Goal: Task Accomplishment & Management: Use online tool/utility

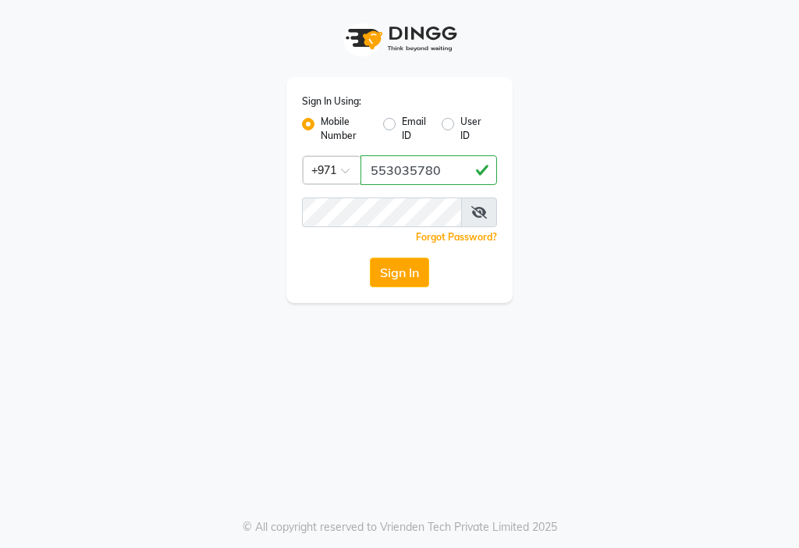
type input "553035780"
click at [407, 274] on button "Sign In" at bounding box center [399, 273] width 59 height 30
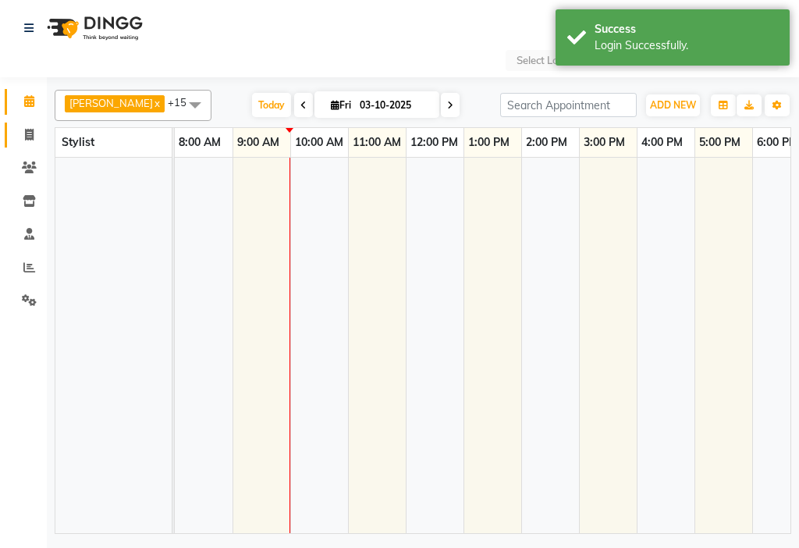
select select "en"
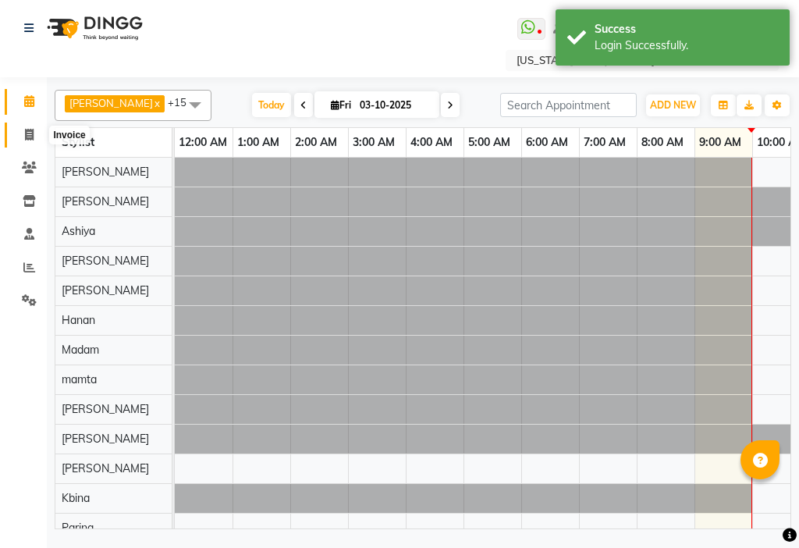
click at [12, 133] on link "Invoice" at bounding box center [23, 136] width 37 height 26
select select "service"
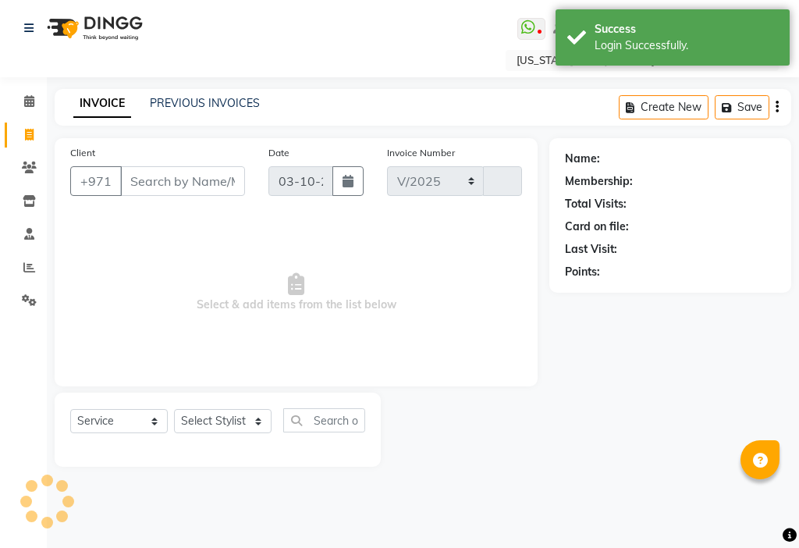
select select "637"
type input "3510"
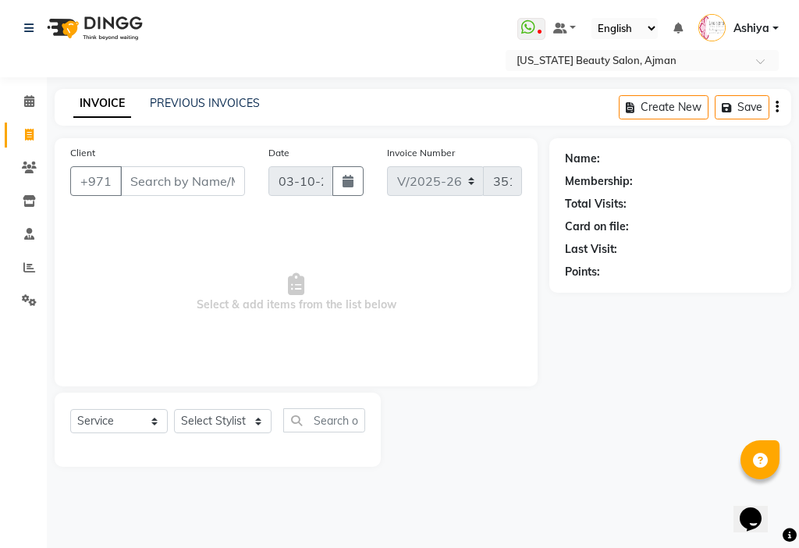
click at [185, 183] on input "Client" at bounding box center [182, 181] width 125 height 30
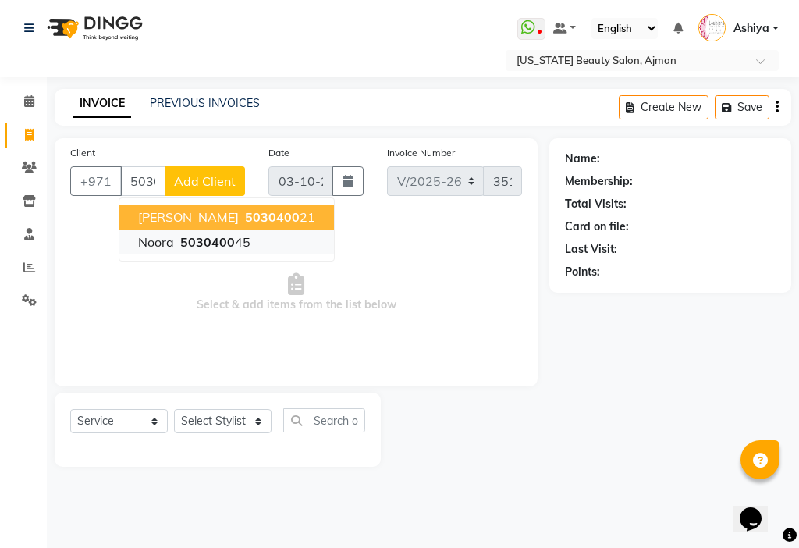
click at [200, 243] on span "5030400" at bounding box center [207, 242] width 55 height 16
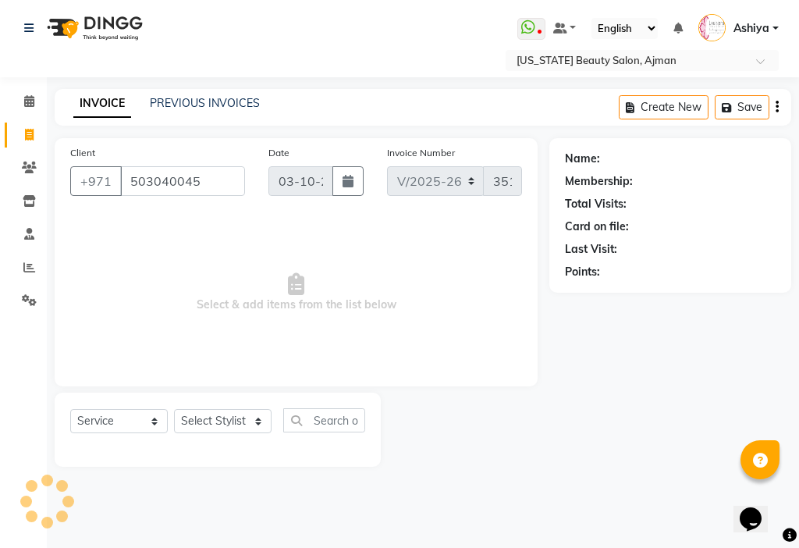
type input "503040045"
click at [11, 135] on link "Invoice" at bounding box center [23, 136] width 37 height 26
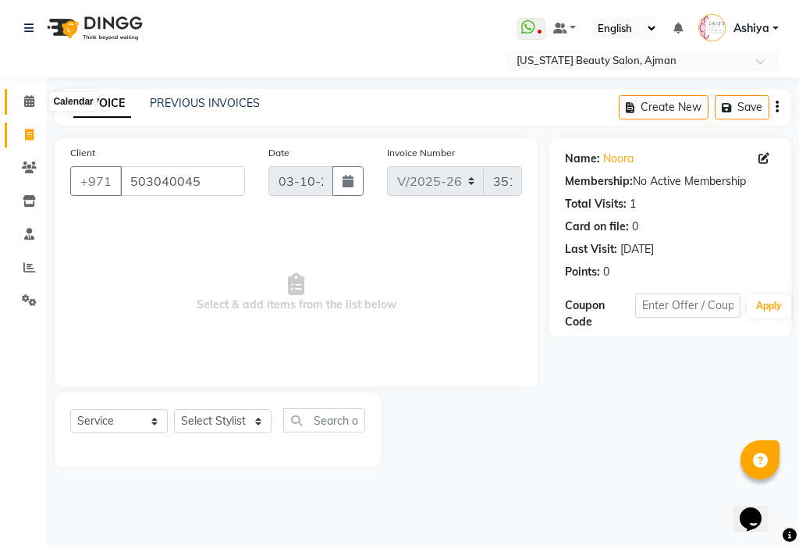
click at [23, 100] on span at bounding box center [29, 102] width 27 height 18
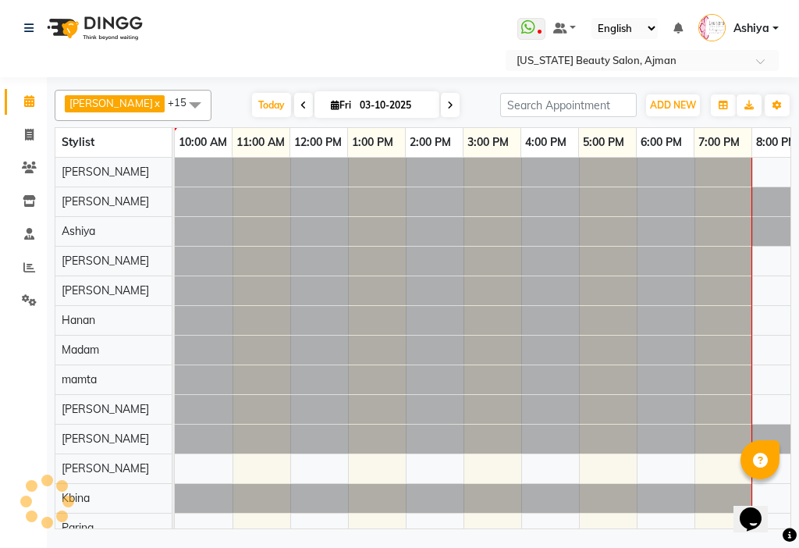
scroll to position [0, 578]
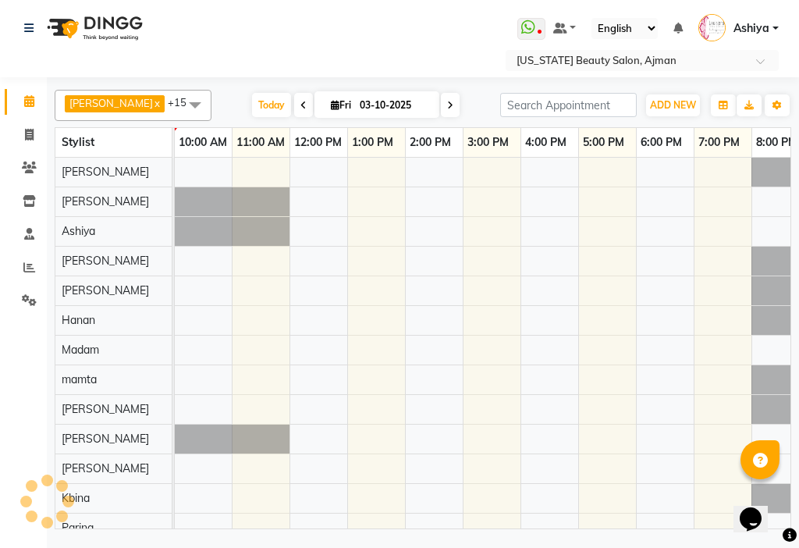
click at [355, 103] on input "03-10-2025" at bounding box center [394, 105] width 78 height 23
select select "10"
select select "2025"
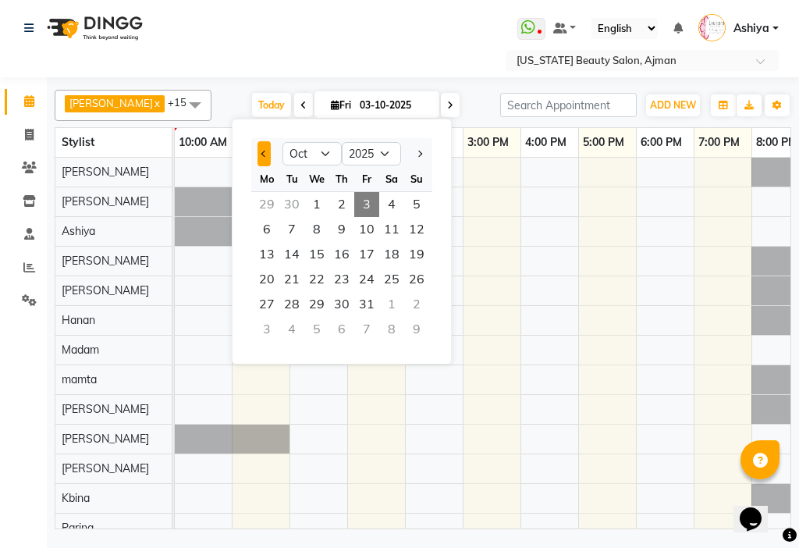
click at [262, 154] on span "Previous month" at bounding box center [264, 154] width 6 height 6
click at [262, 152] on span "Previous month" at bounding box center [264, 154] width 6 height 6
select select "8"
click at [367, 288] on span "22" at bounding box center [366, 279] width 25 height 25
type input "[DATE]"
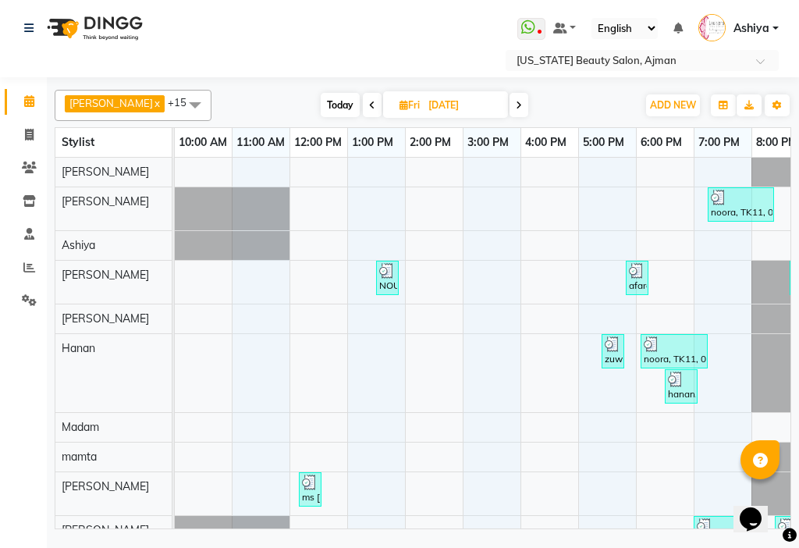
click at [671, 354] on div "noora, TK11, 06:05 PM-07:16 PM, Roots Dying (صبغ الجذور) (DH150),Hairstyle (الت…" at bounding box center [674, 351] width 64 height 30
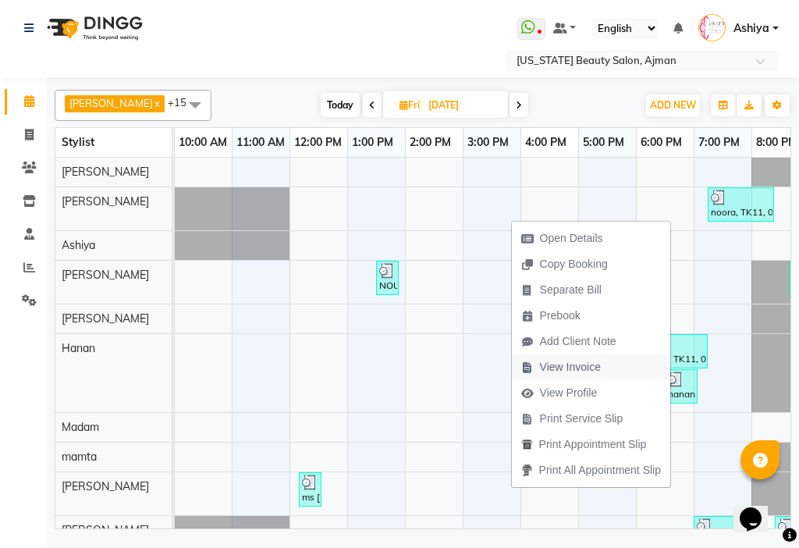
click at [567, 368] on span "View Invoice" at bounding box center [570, 367] width 61 height 16
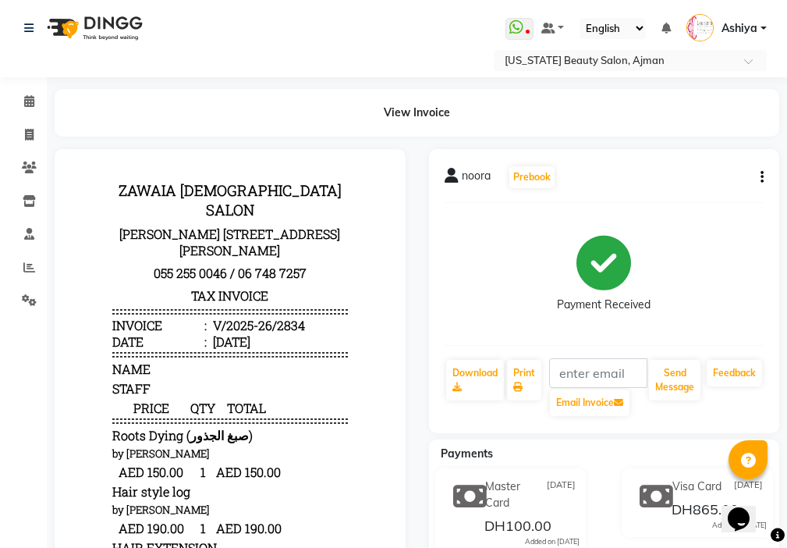
click at [763, 177] on icon "button" at bounding box center [762, 177] width 3 height 1
click at [450, 174] on icon at bounding box center [452, 176] width 14 height 16
click at [453, 169] on icon at bounding box center [452, 176] width 14 height 16
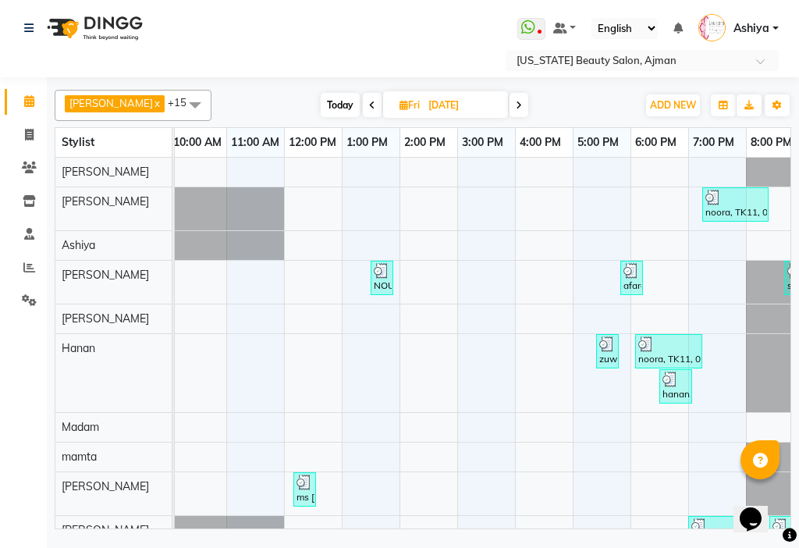
scroll to position [0, 603]
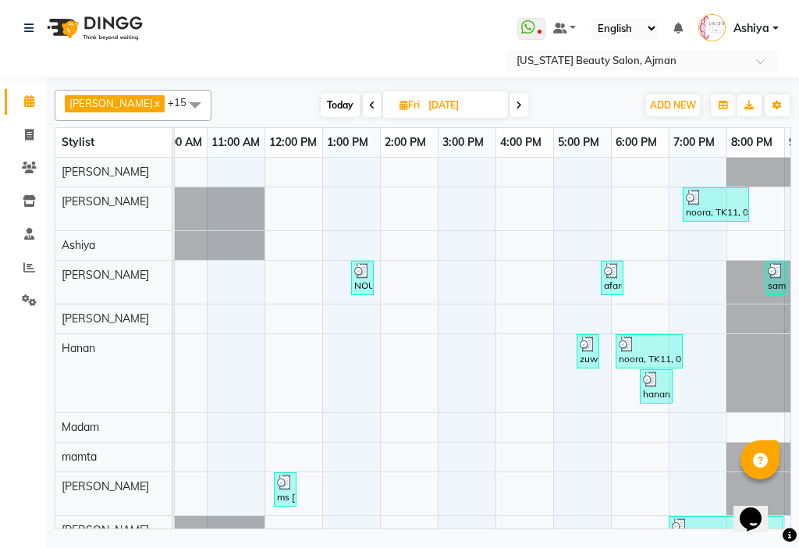
click at [594, 502] on div "noora, TK11, 07:15 PM-08:25 PM, Beauty Makeup (DH400),Beauty Makeup (DH400) NOU…" at bounding box center [265, 475] width 1386 height 635
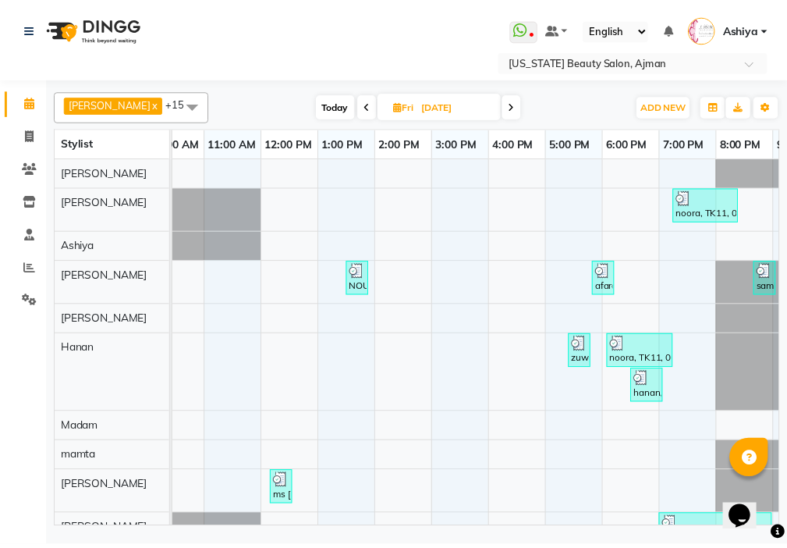
scroll to position [0, 627]
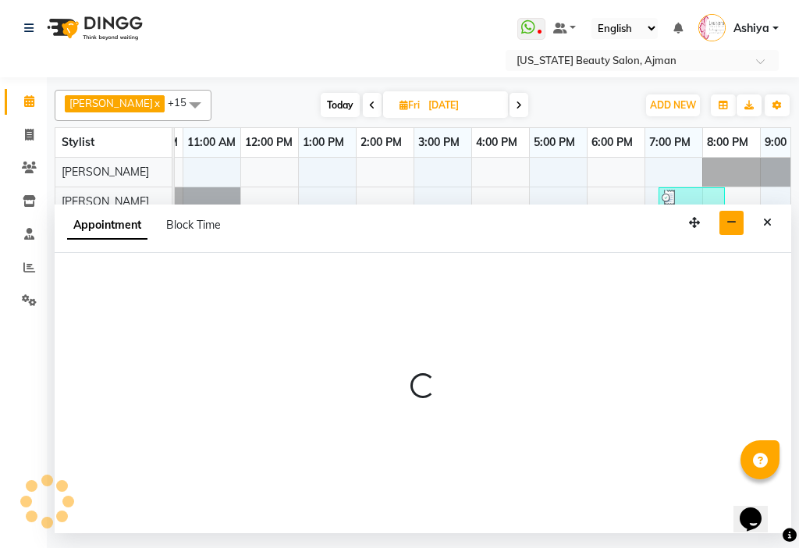
select select "9701"
select select "1080"
select select "tentative"
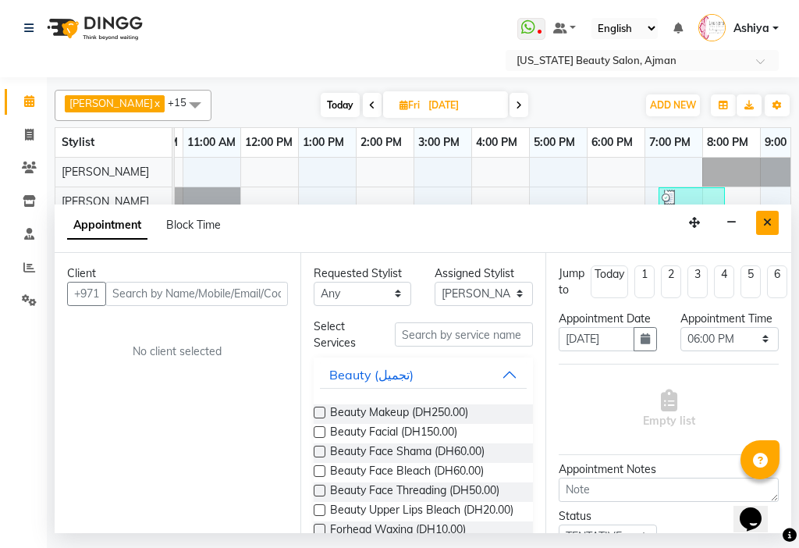
click at [771, 219] on icon "Close" at bounding box center [767, 222] width 9 height 11
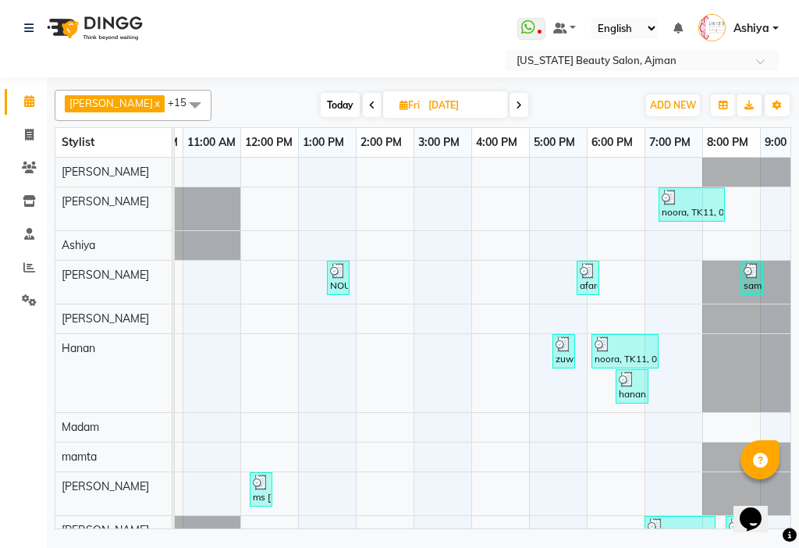
click at [628, 347] on div at bounding box center [625, 344] width 61 height 16
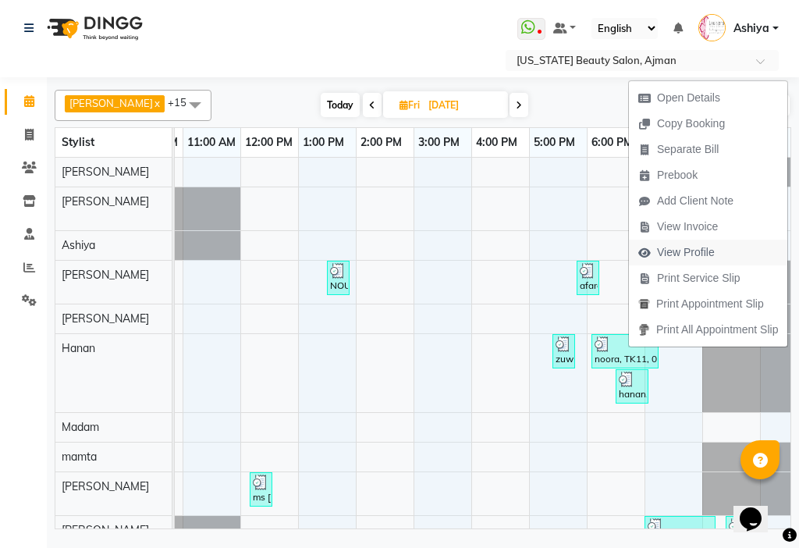
click at [682, 244] on span "View Profile" at bounding box center [686, 252] width 58 height 16
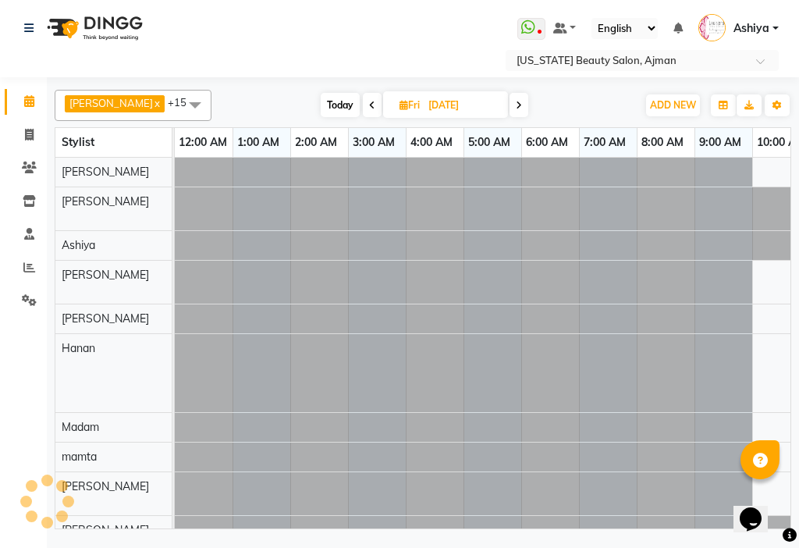
scroll to position [0, 347]
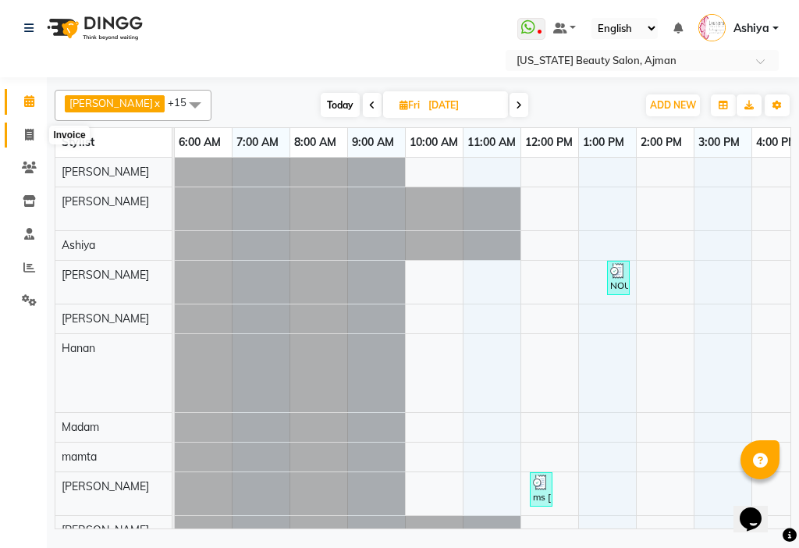
click at [20, 131] on span at bounding box center [29, 135] width 27 height 18
select select "637"
select select "service"
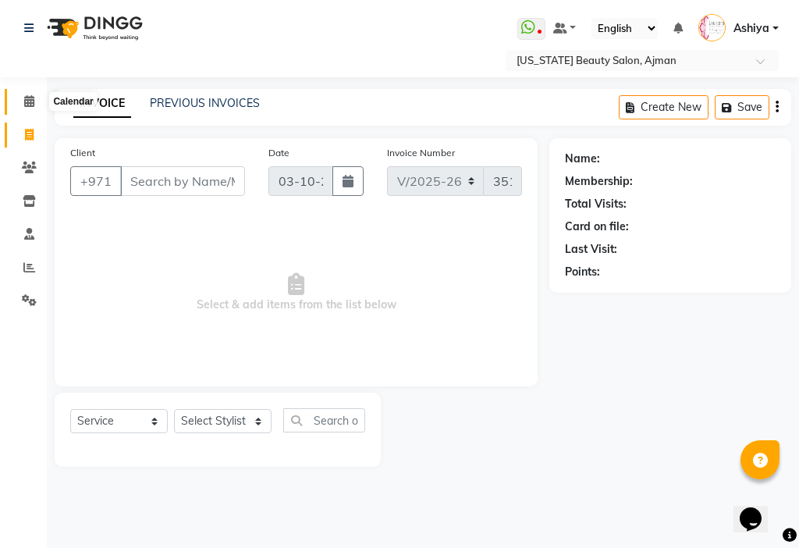
click at [27, 93] on span at bounding box center [29, 102] width 27 height 18
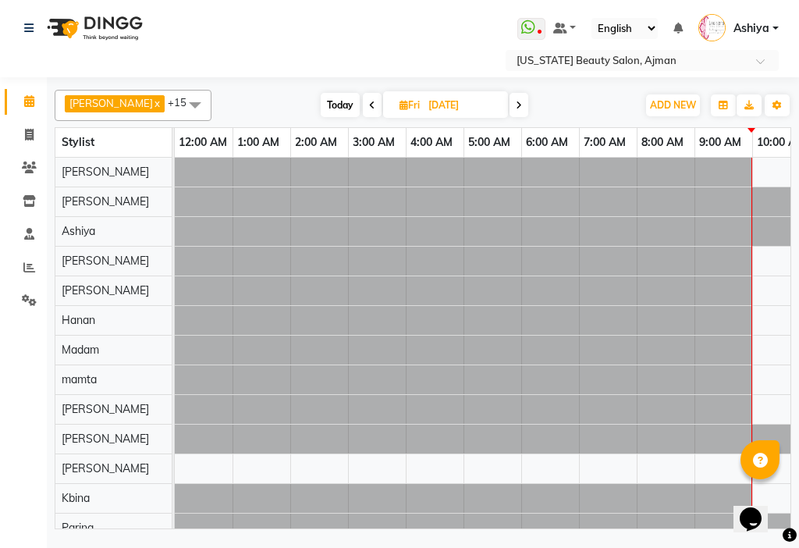
scroll to position [0, 347]
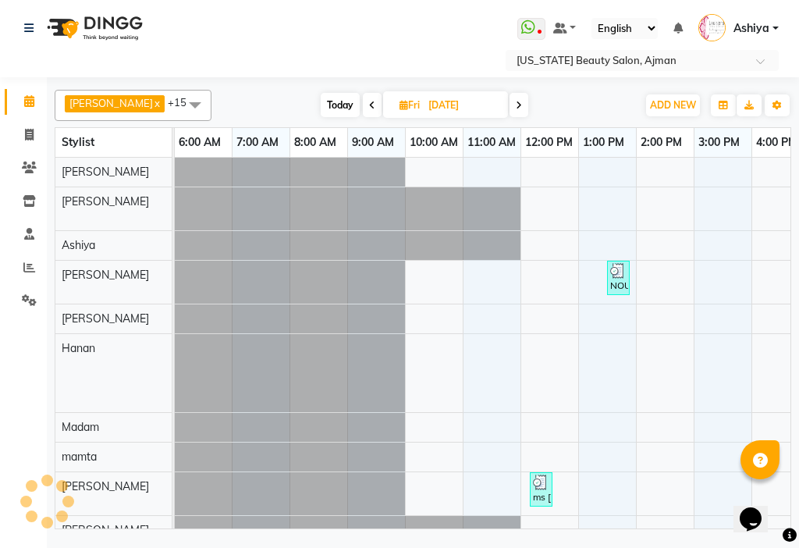
click at [424, 101] on input "[DATE]" at bounding box center [463, 105] width 78 height 23
select select "8"
select select "2025"
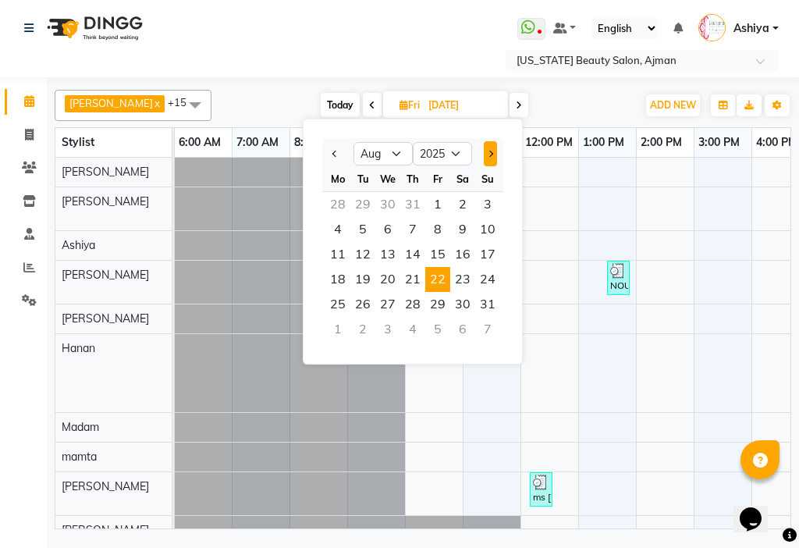
click at [491, 149] on button "Next month" at bounding box center [490, 153] width 13 height 25
select select "10"
click at [435, 197] on span "3" at bounding box center [437, 204] width 25 height 25
type input "03-10-2025"
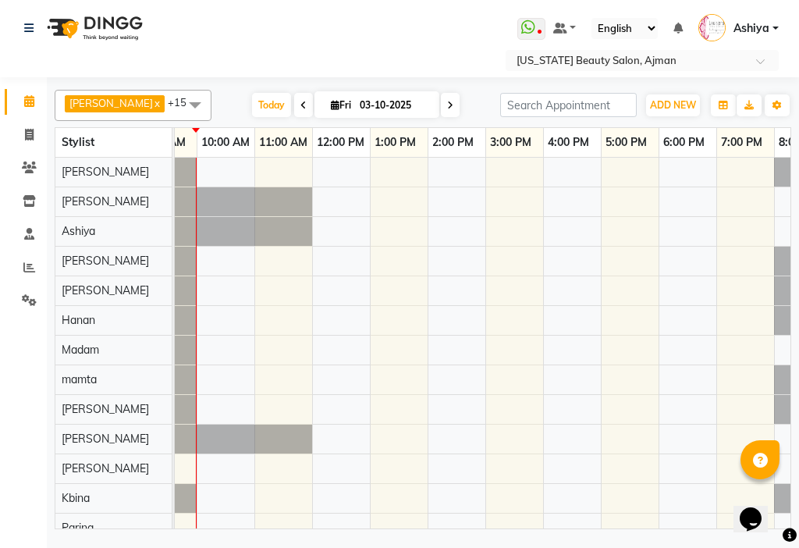
scroll to position [0, 0]
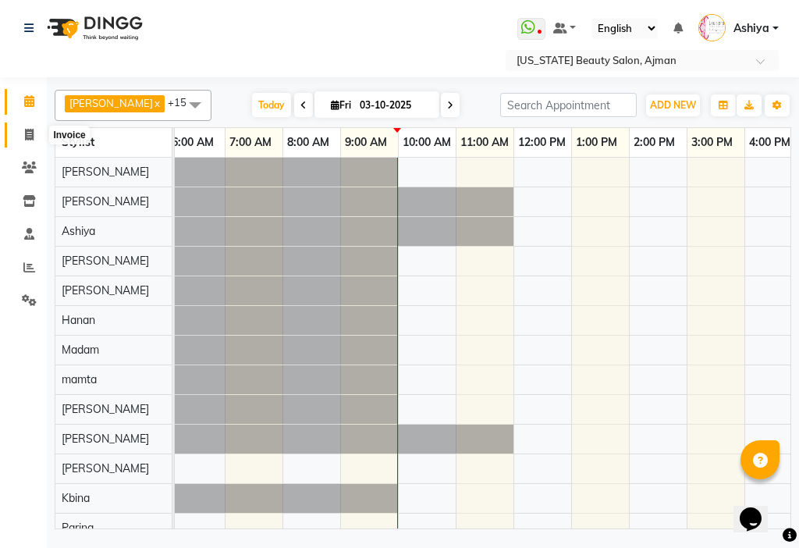
click at [26, 126] on span at bounding box center [29, 135] width 27 height 18
select select "637"
select select "service"
